Goal: Information Seeking & Learning: Compare options

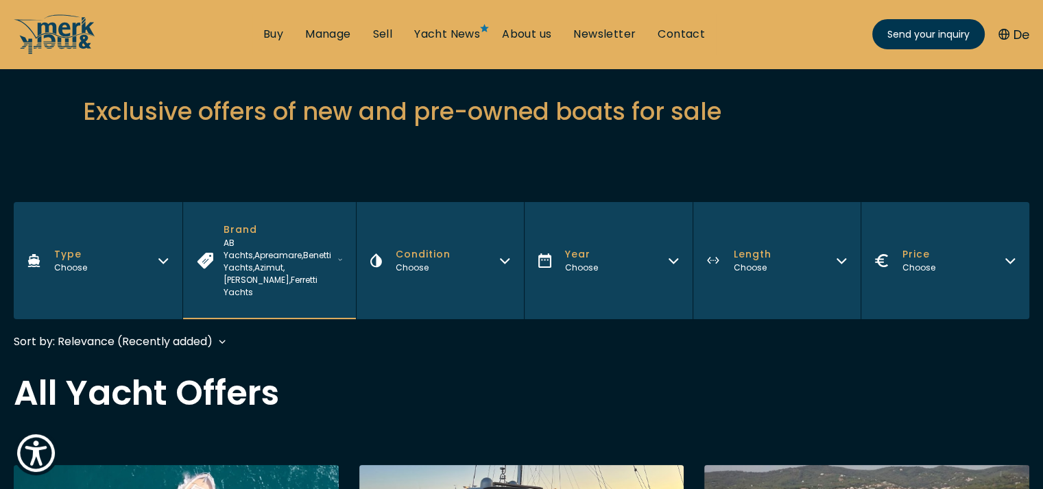
click at [302, 274] on span "Ferretti Yachts" at bounding box center [270, 286] width 94 height 24
click at [289, 274] on span "Ferretti Yachts" at bounding box center [270, 286] width 94 height 24
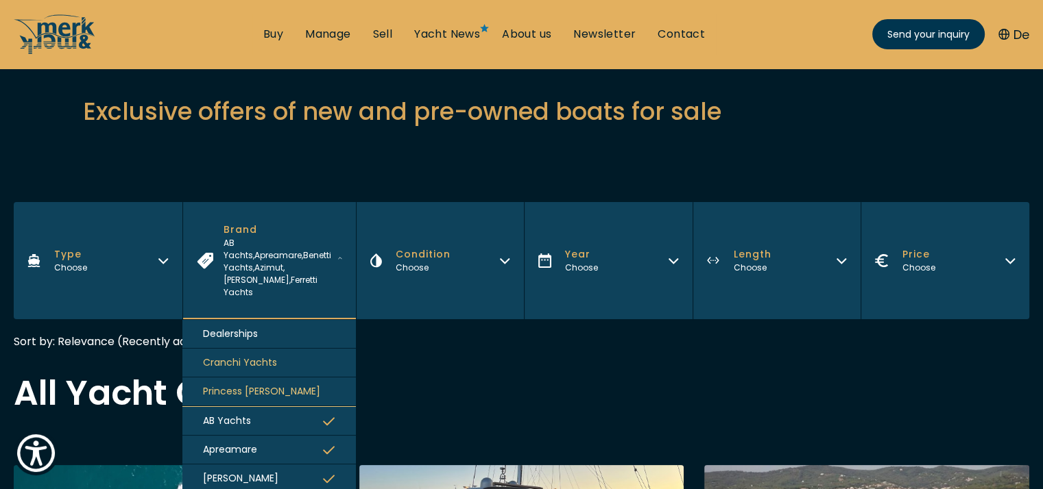
click at [293, 442] on button "Apreamare" at bounding box center [268, 450] width 173 height 29
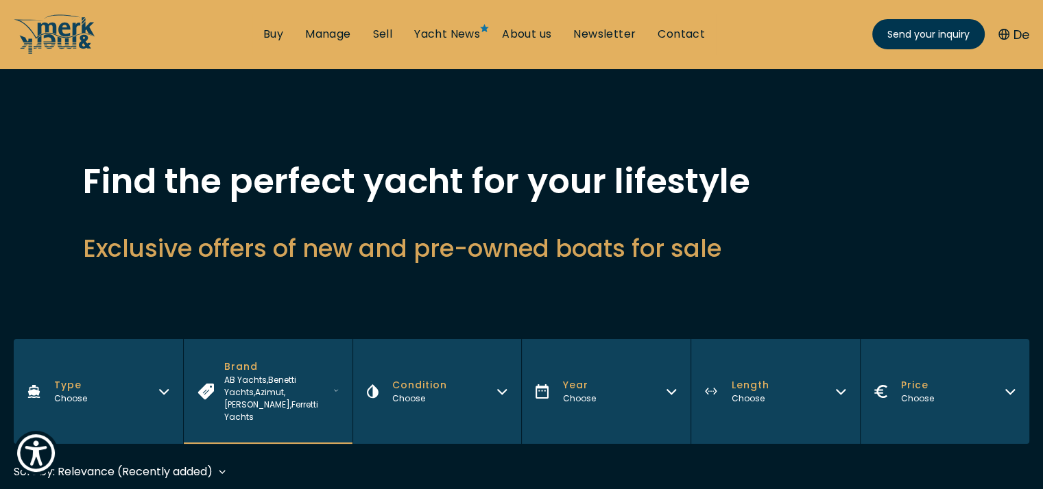
click at [283, 439] on div "Filters Type Choose Brand AB Yachts , Benetti Yachts , Azimut , Austin Parker ,…" at bounding box center [521, 394] width 1015 height 110
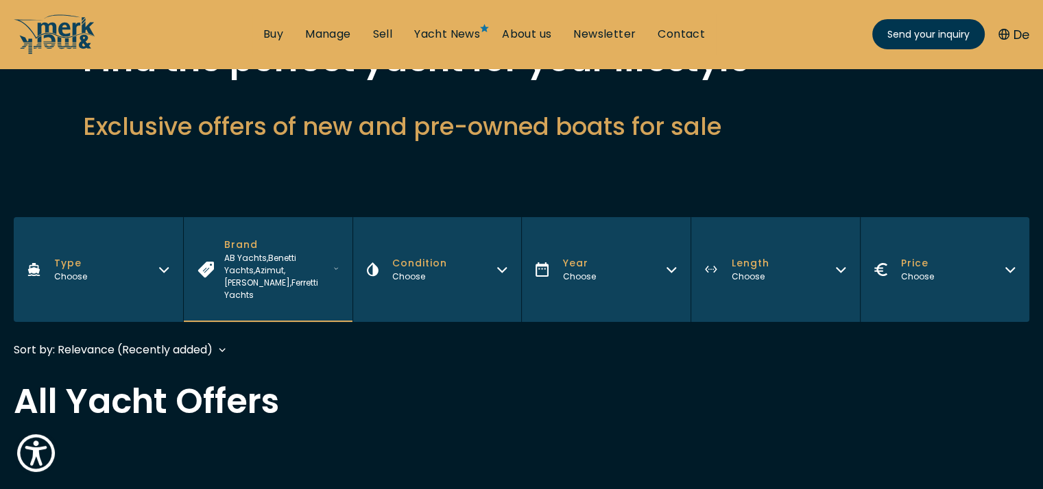
scroll to position [137, 0]
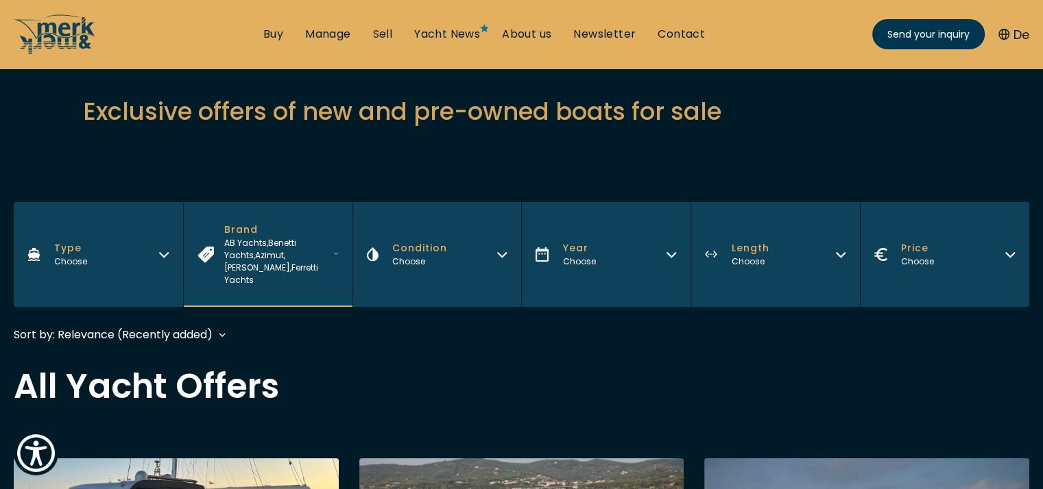
click at [279, 262] on span "Austin Parker ," at bounding box center [257, 268] width 67 height 12
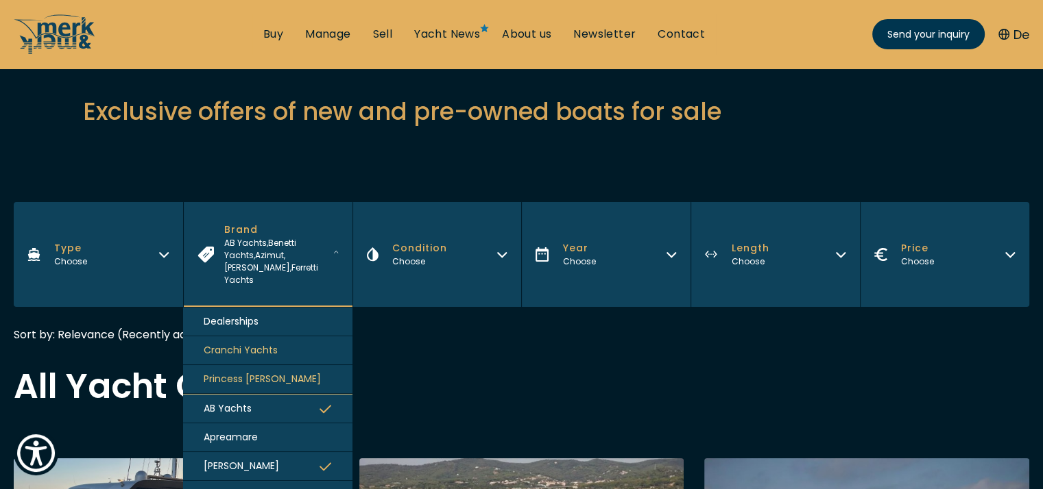
click at [294, 398] on button "AB Yachts" at bounding box center [267, 408] width 169 height 29
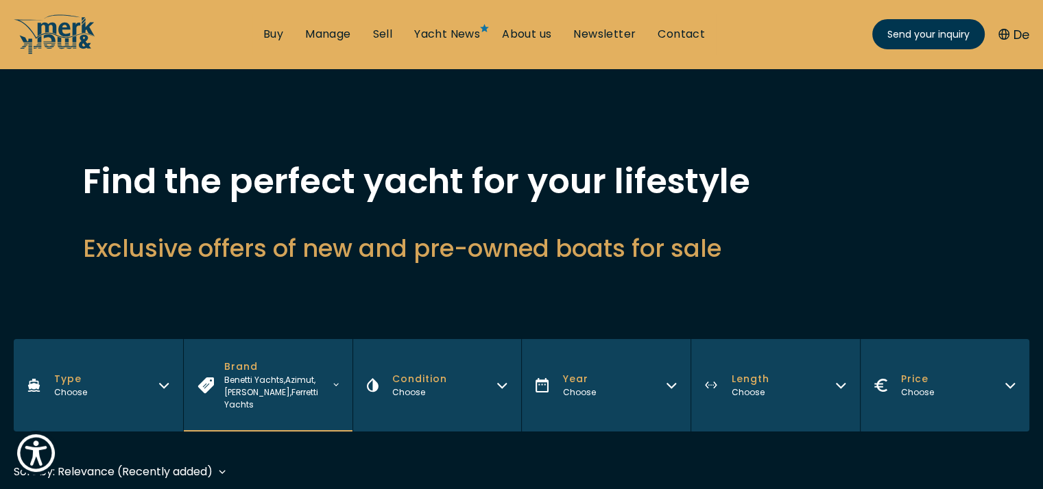
click at [284, 382] on span "Benetti Yachts ," at bounding box center [254, 380] width 61 height 12
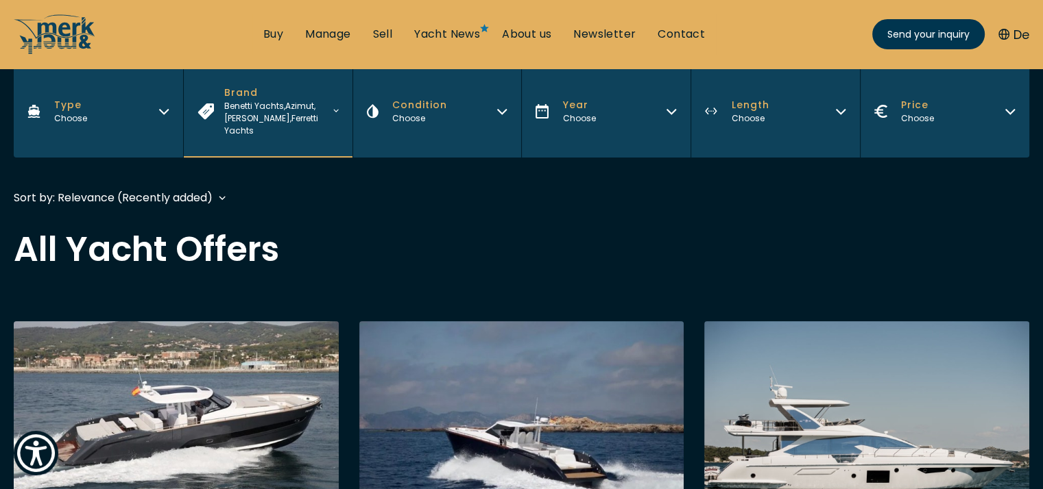
click at [308, 132] on div "Benetti Yachts , Azimut , Austin Parker , Ferretti Yachts" at bounding box center [278, 118] width 109 height 37
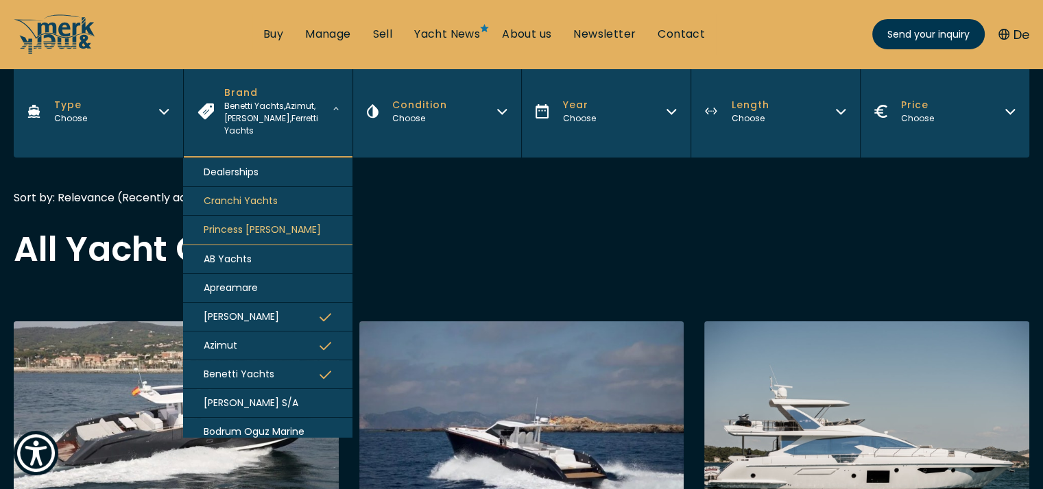
click at [295, 322] on button "[PERSON_NAME]" at bounding box center [267, 317] width 169 height 29
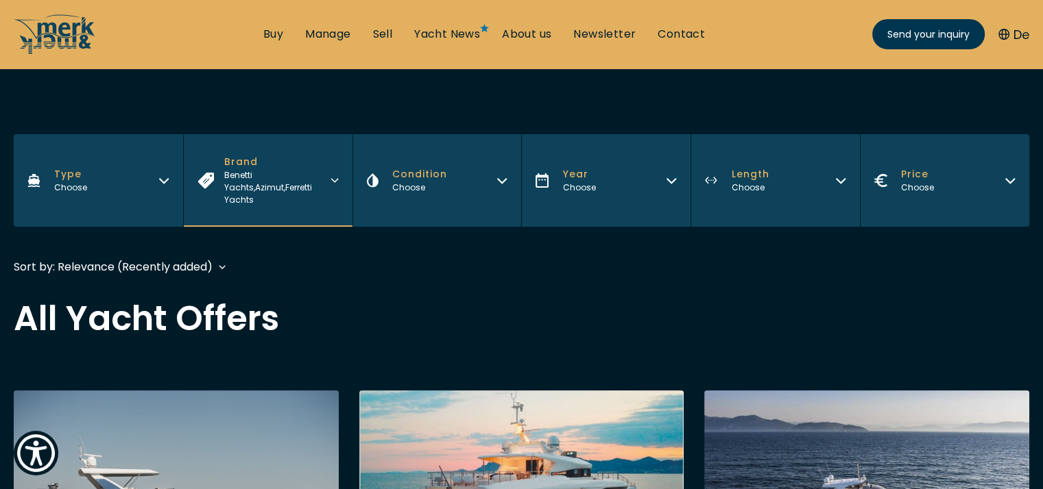
scroll to position [206, 0]
click at [277, 183] on span "Ferretti Yachts" at bounding box center [268, 193] width 88 height 24
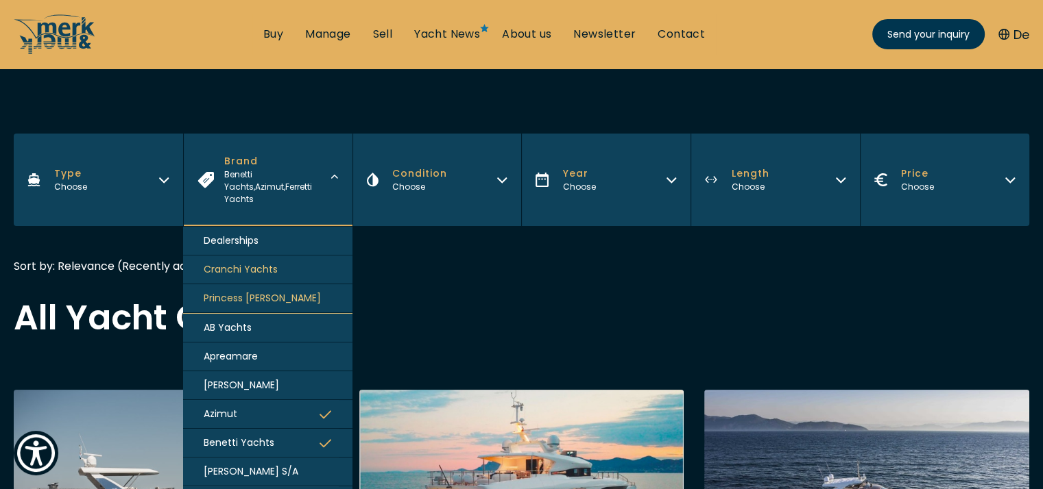
click at [282, 404] on button "Azimut" at bounding box center [267, 414] width 169 height 29
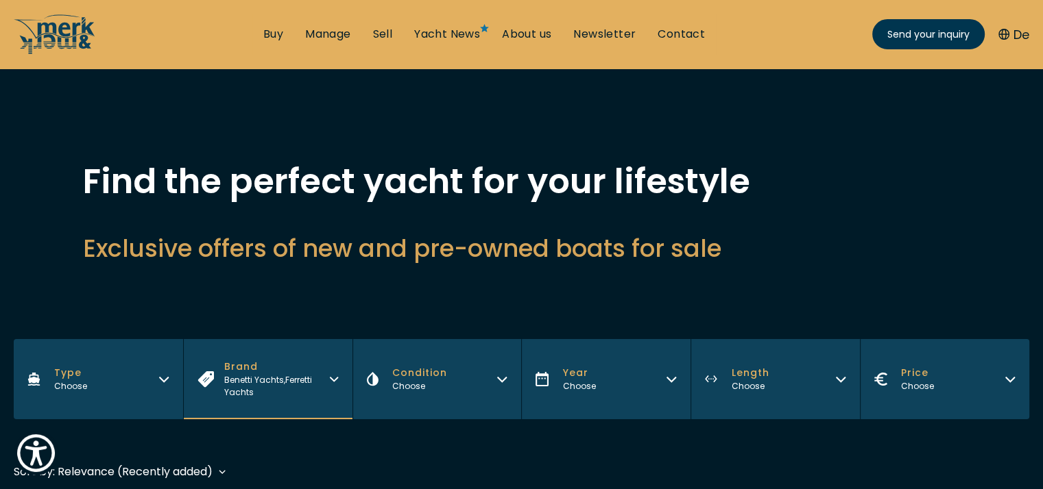
click at [285, 372] on span "Brand" at bounding box center [276, 367] width 105 height 14
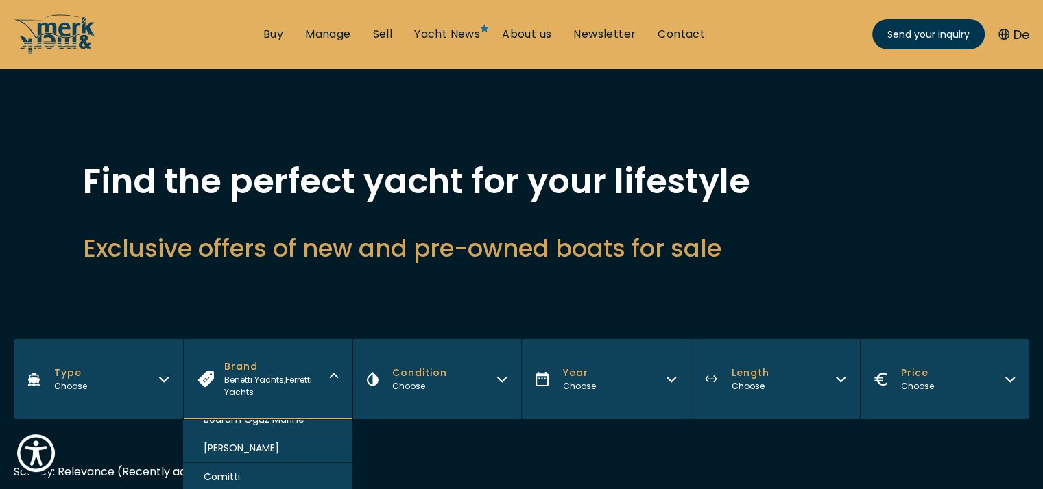
scroll to position [206, 0]
click at [288, 434] on button "Benetti Yachts" at bounding box center [267, 431] width 169 height 29
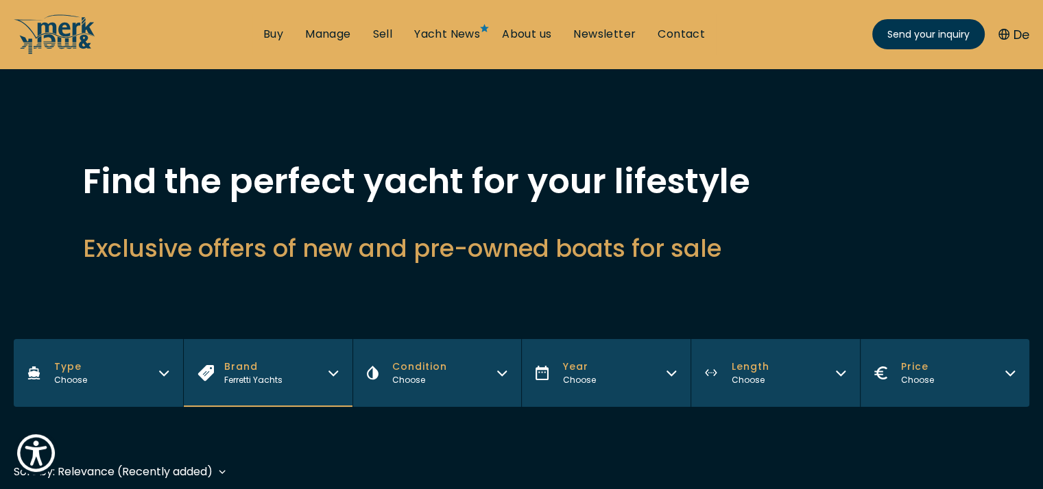
click at [286, 292] on div "Find the perfect yacht for your lifestyle Exclusive offers of new and pre-owned…" at bounding box center [521, 232] width 1043 height 135
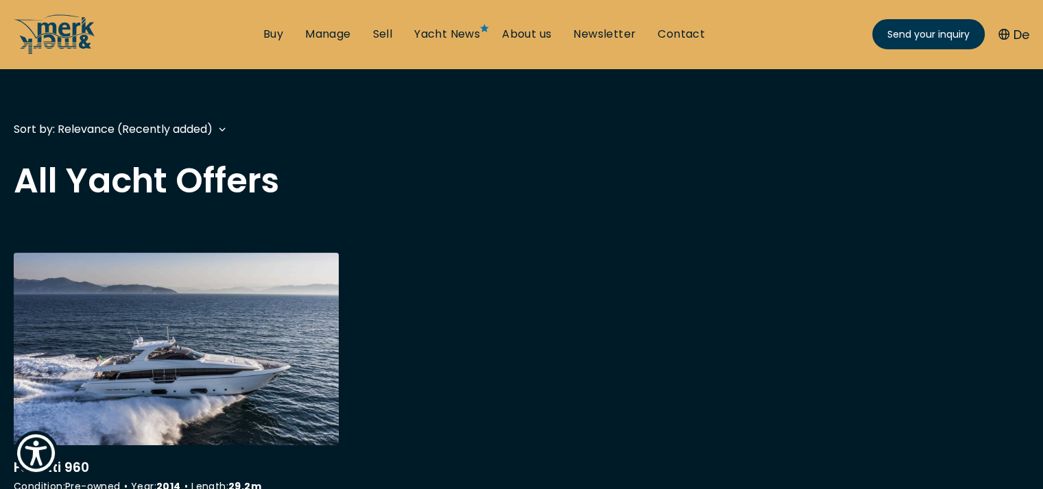
scroll to position [274, 0]
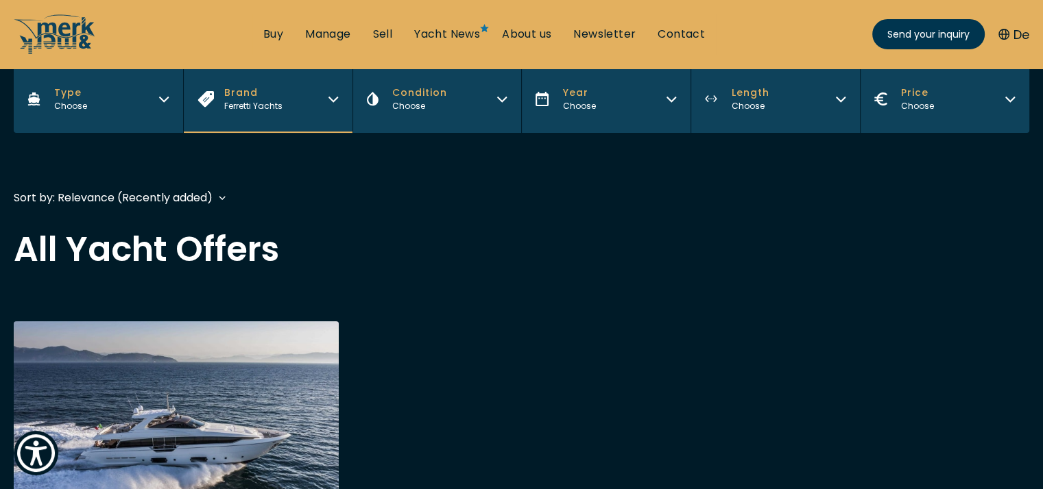
click at [334, 97] on icon "Brand" at bounding box center [333, 97] width 11 height 11
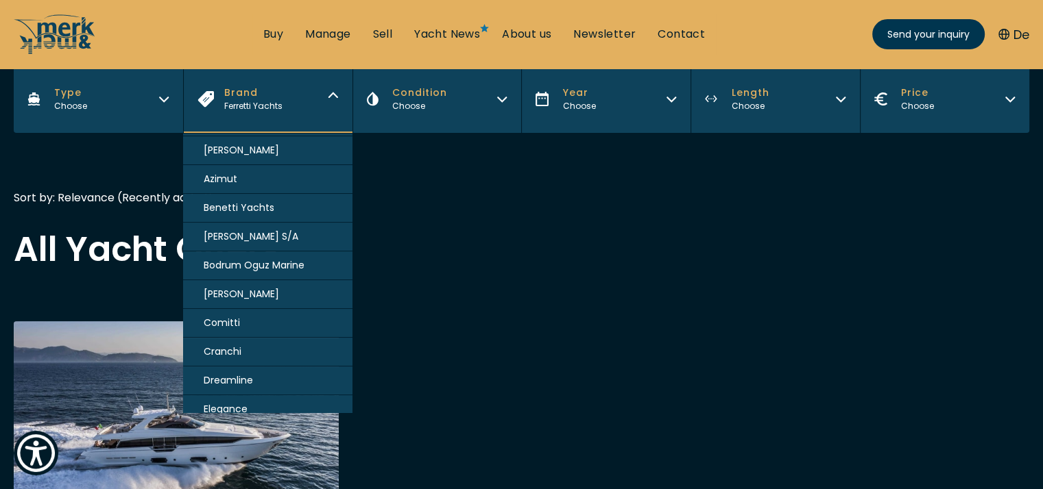
scroll to position [0, 0]
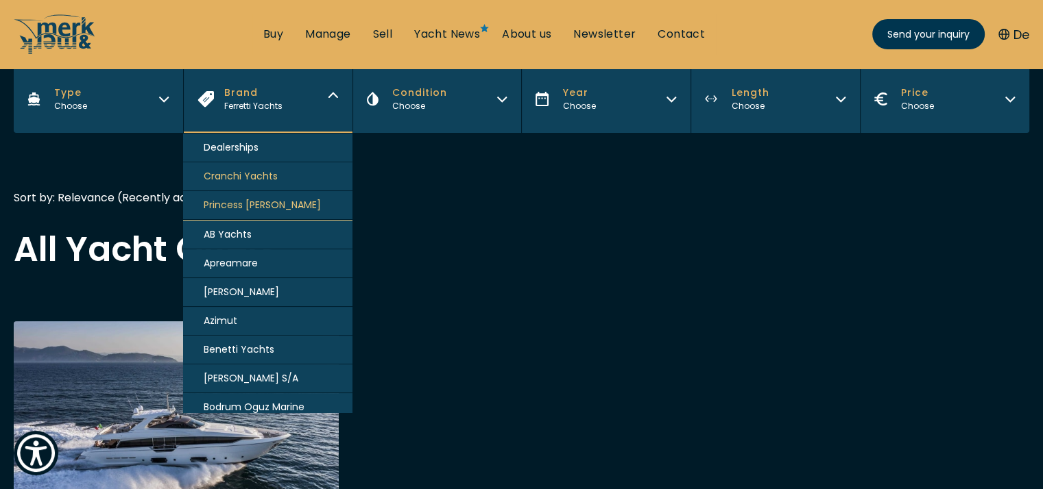
click at [416, 234] on h2 "All Yacht Offers" at bounding box center [521, 249] width 1015 height 34
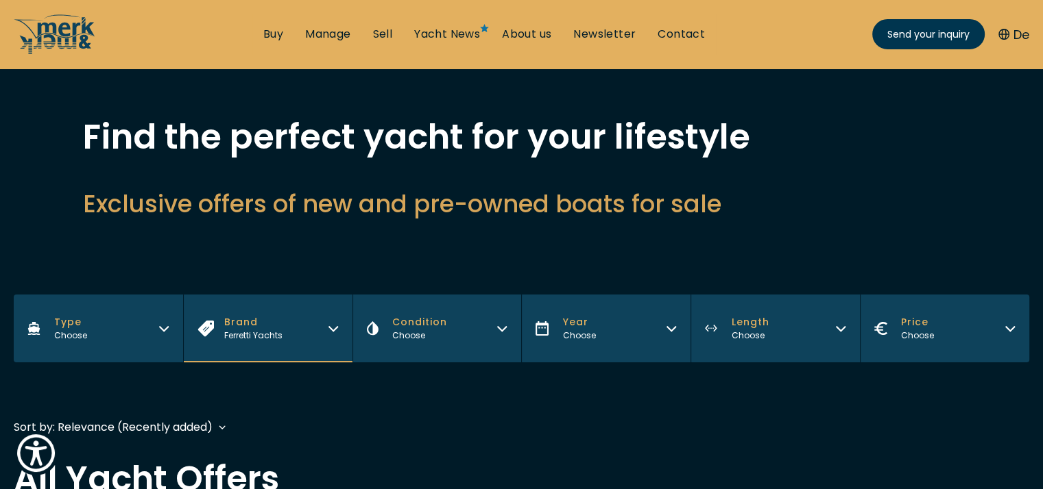
scroll to position [69, 0]
